Goal: Task Accomplishment & Management: Use online tool/utility

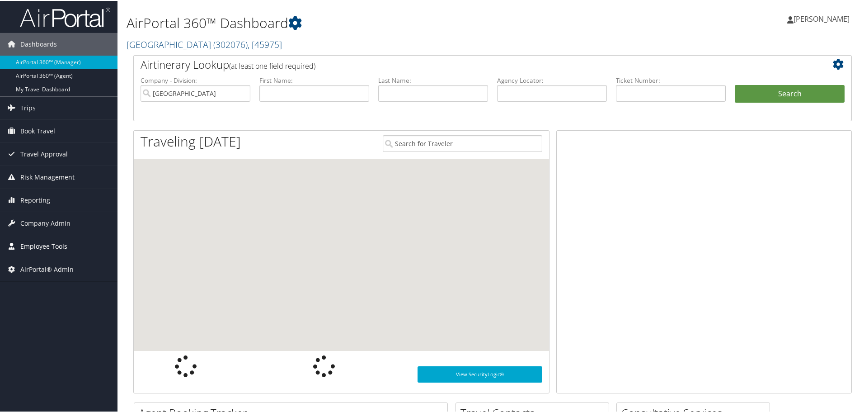
click at [44, 248] on span "Employee Tools" at bounding box center [43, 245] width 47 height 23
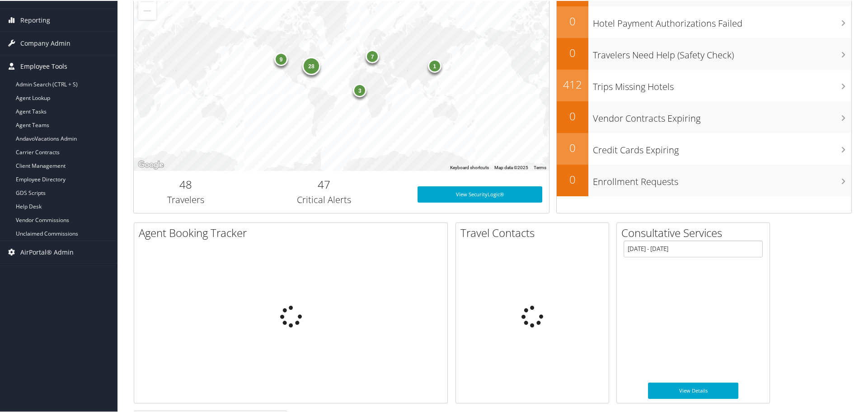
scroll to position [181, 0]
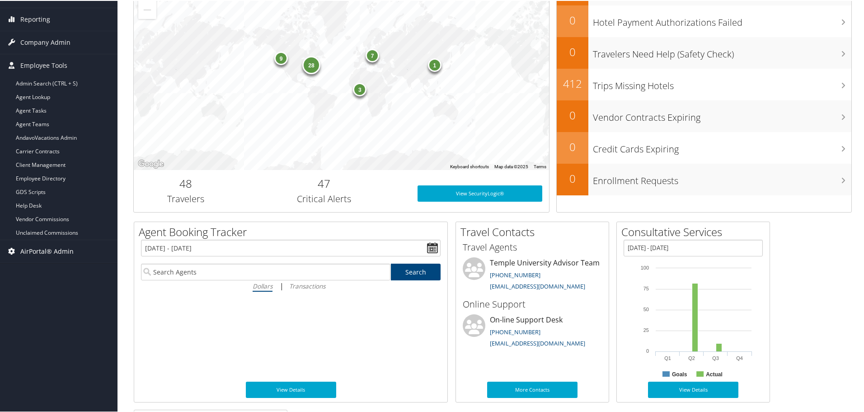
click at [34, 253] on span "AirPortal® Admin" at bounding box center [46, 250] width 53 height 23
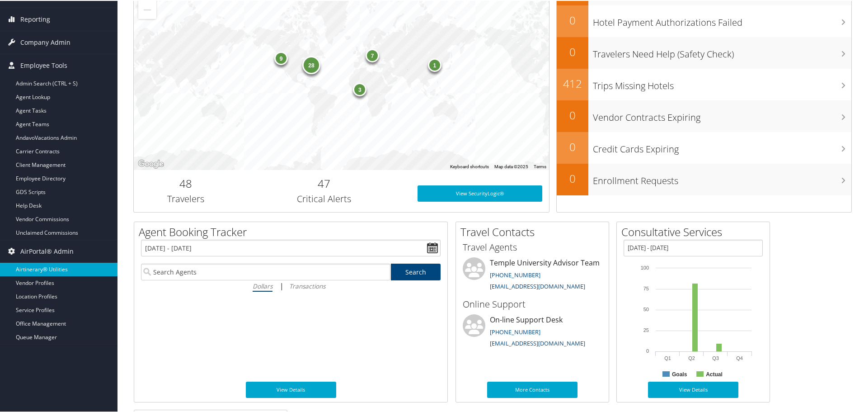
click at [43, 269] on link "Airtinerary® Utilities" at bounding box center [58, 269] width 117 height 14
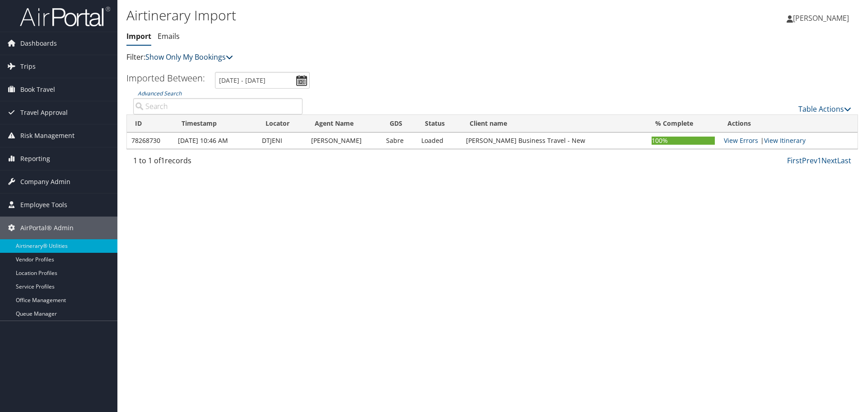
click at [201, 59] on link "Show Only My Bookings" at bounding box center [189, 57] width 88 height 10
click at [194, 72] on link "Show My TMC Bookings" at bounding box center [207, 70] width 119 height 15
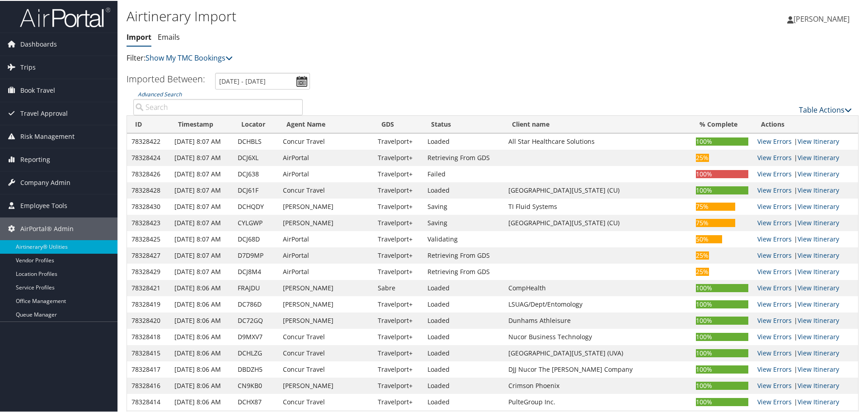
click at [809, 109] on link "Table Actions" at bounding box center [825, 109] width 53 height 10
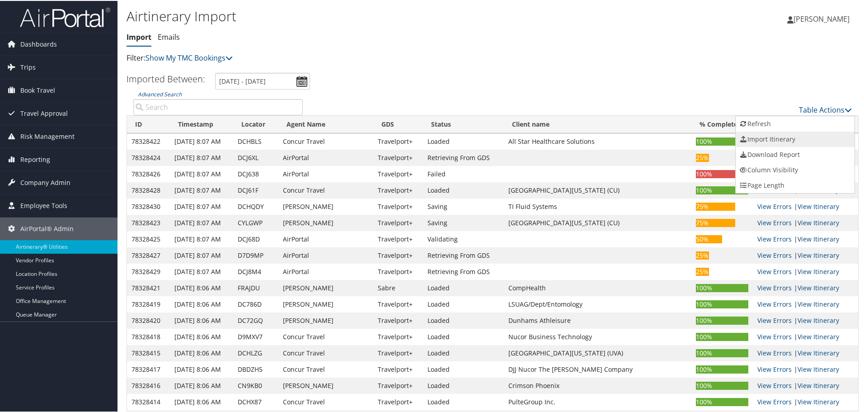
click at [768, 137] on link "Import Itinerary" at bounding box center [794, 138] width 119 height 15
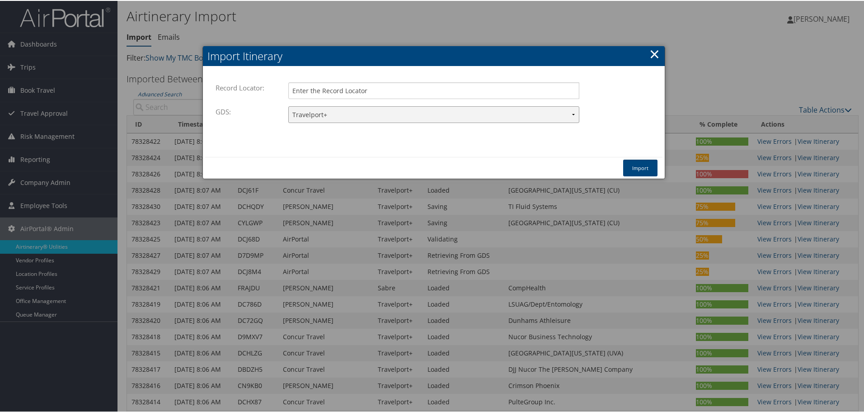
click at [329, 112] on select "Travelport+ Worldspan Apollo Sabre Amadeus" at bounding box center [433, 113] width 291 height 17
select select "1W"
click at [288, 105] on select "Travelport+ Worldspan Apollo Sabre Amadeus" at bounding box center [433, 113] width 291 height 17
click at [320, 95] on input "Record Locator:" at bounding box center [433, 89] width 291 height 17
paste input "LMFJRR"
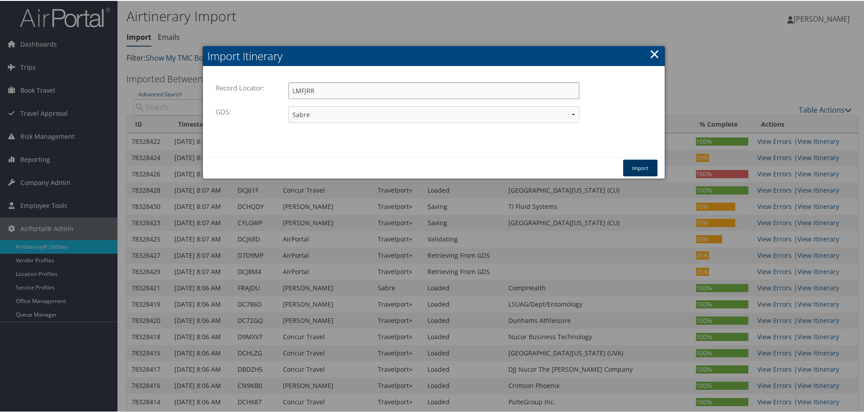
type input "LMFJRR"
click at [649, 167] on button "Import" at bounding box center [640, 167] width 34 height 17
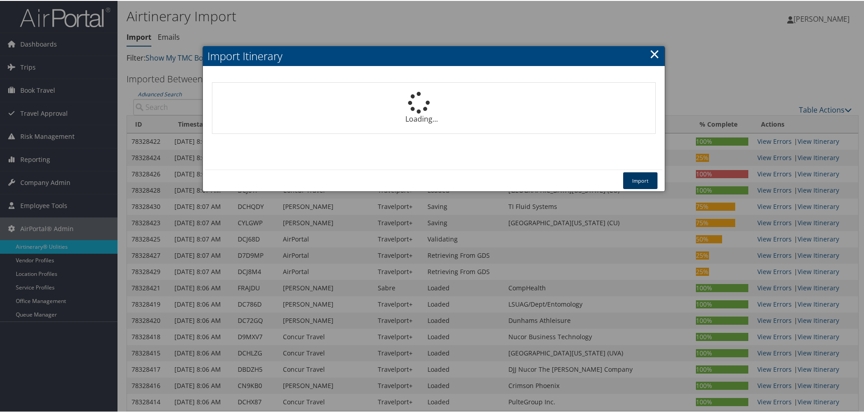
select select "1P"
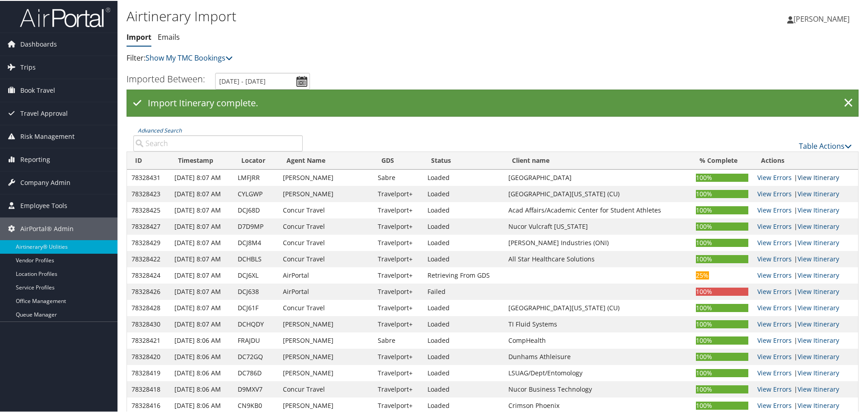
click at [820, 178] on link "View Itinerary" at bounding box center [818, 176] width 42 height 9
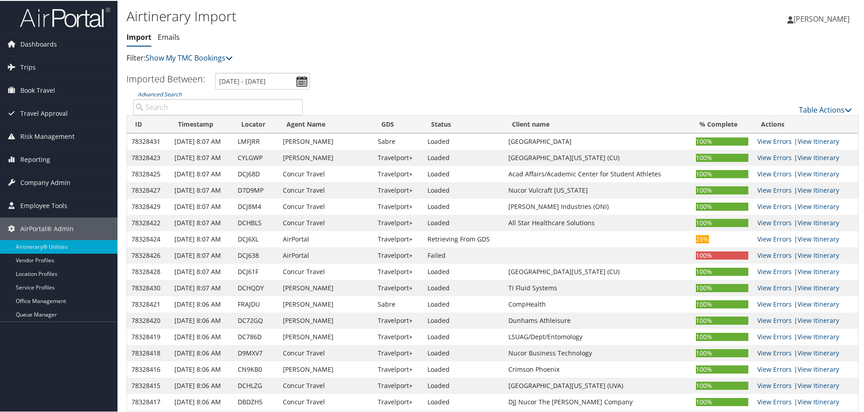
click at [485, 84] on ul "Imported Between: 8/30/2025 - 9/10/2025" at bounding box center [488, 80] width 742 height 17
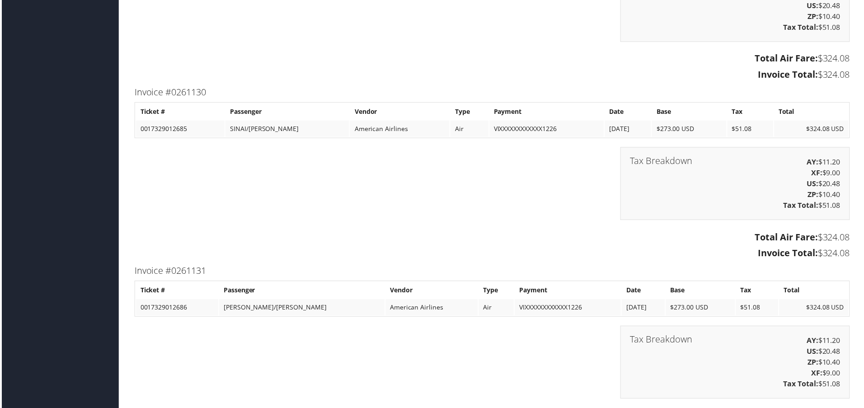
scroll to position [3565, 0]
